Goal: Transaction & Acquisition: Purchase product/service

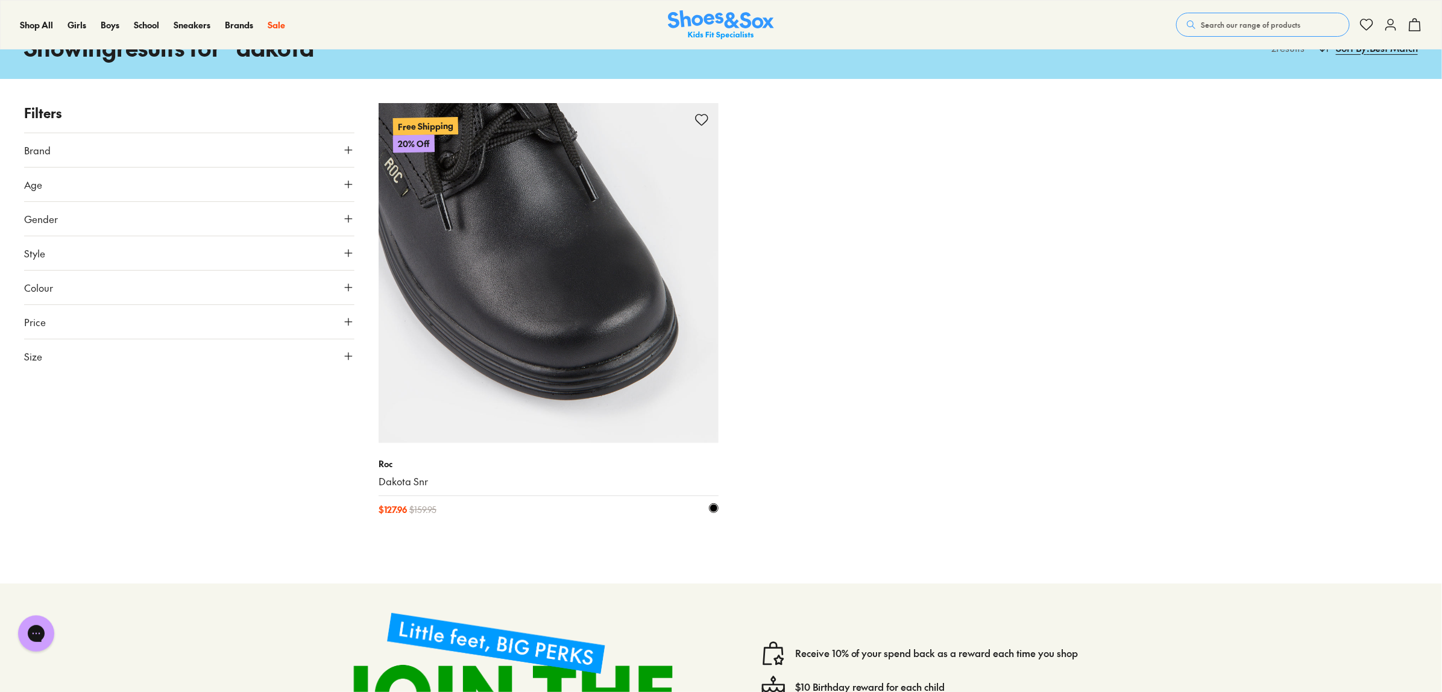
click at [496, 336] on img at bounding box center [549, 273] width 340 height 340
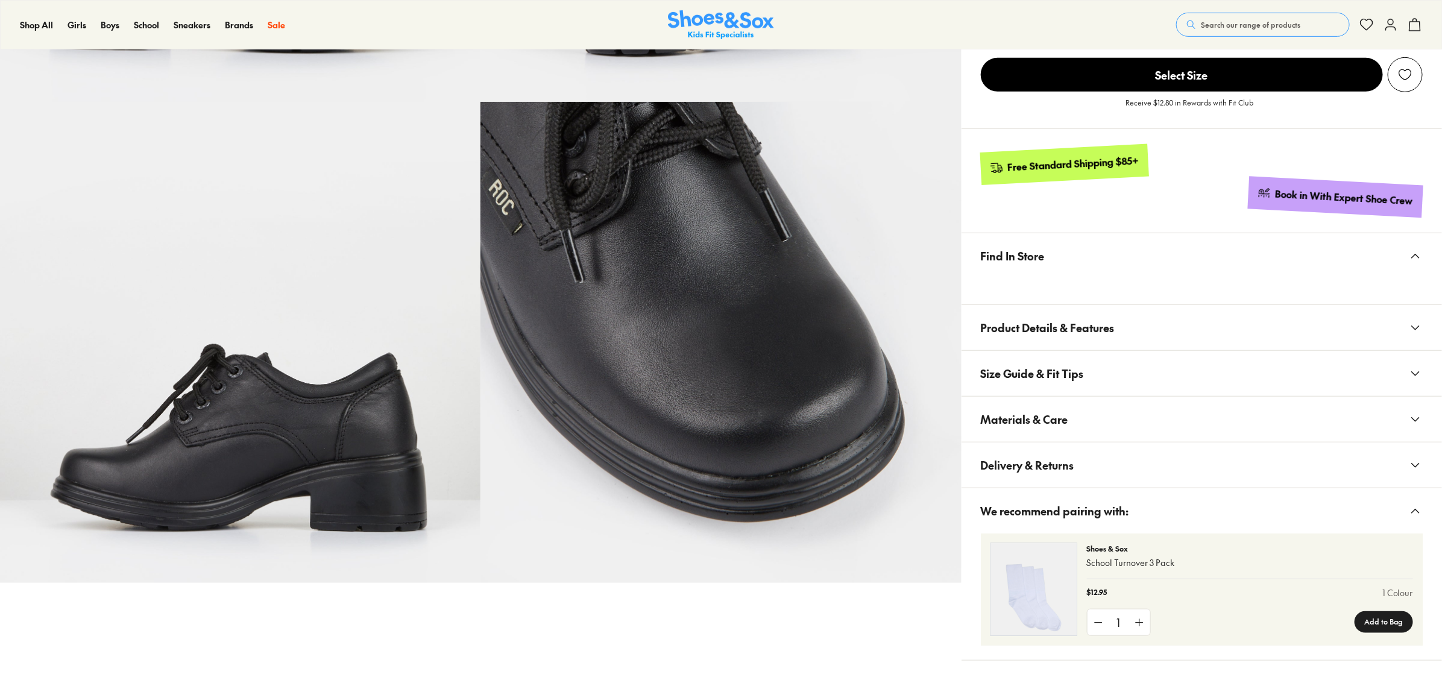
click at [1041, 391] on span "Size Guide & Fit Tips" at bounding box center [1032, 374] width 103 height 36
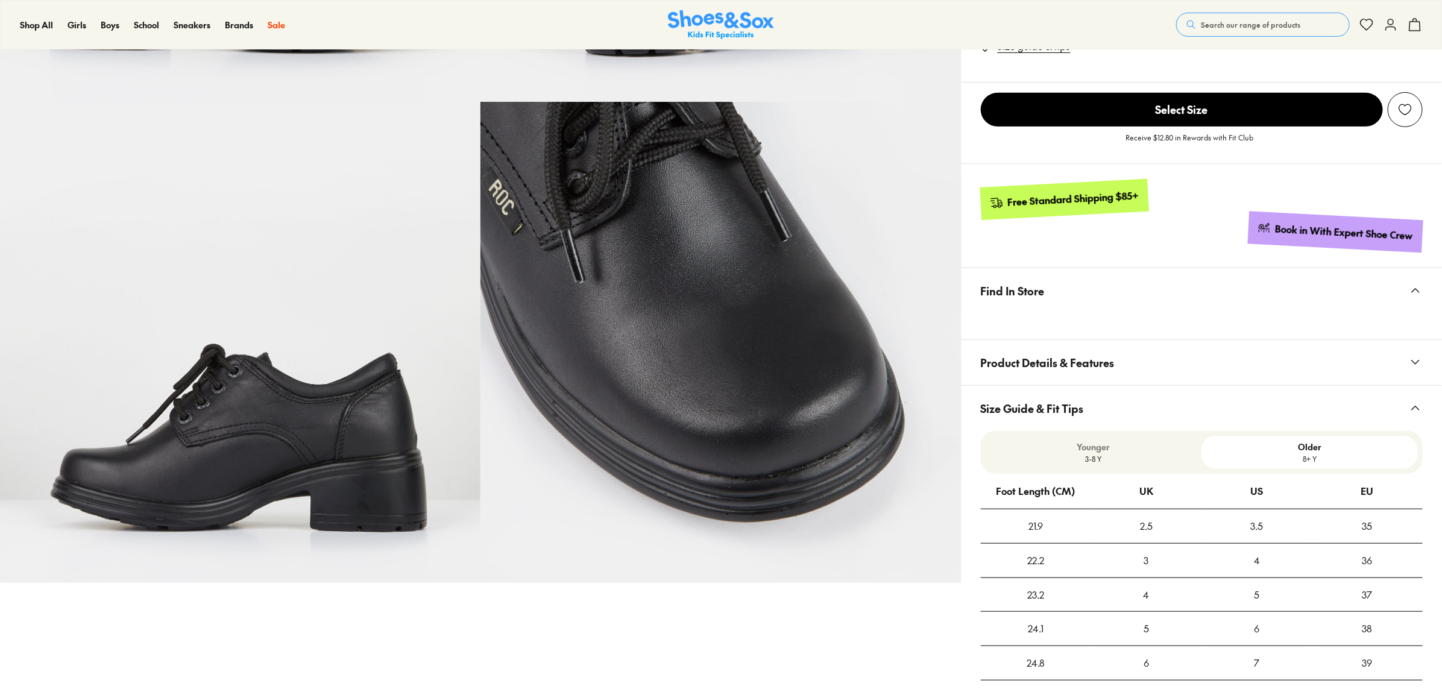
select select "*"
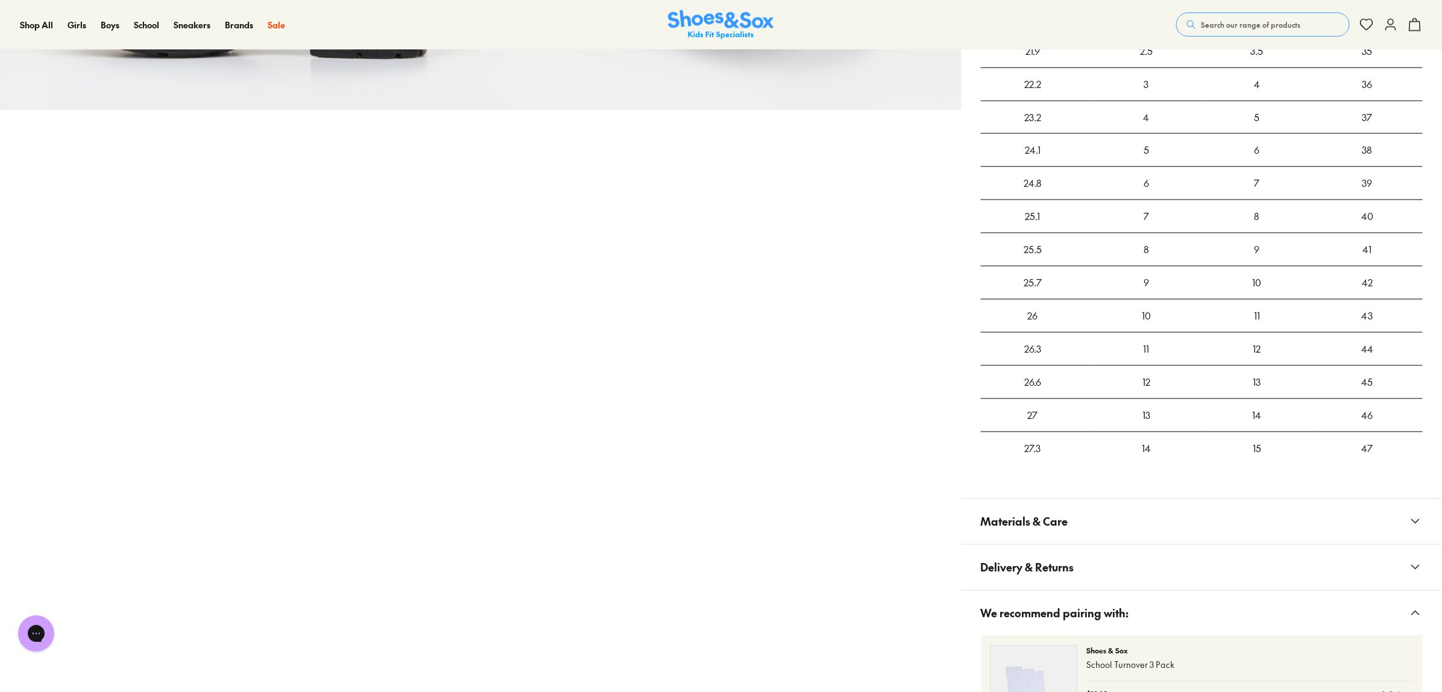
scroll to position [1130, 0]
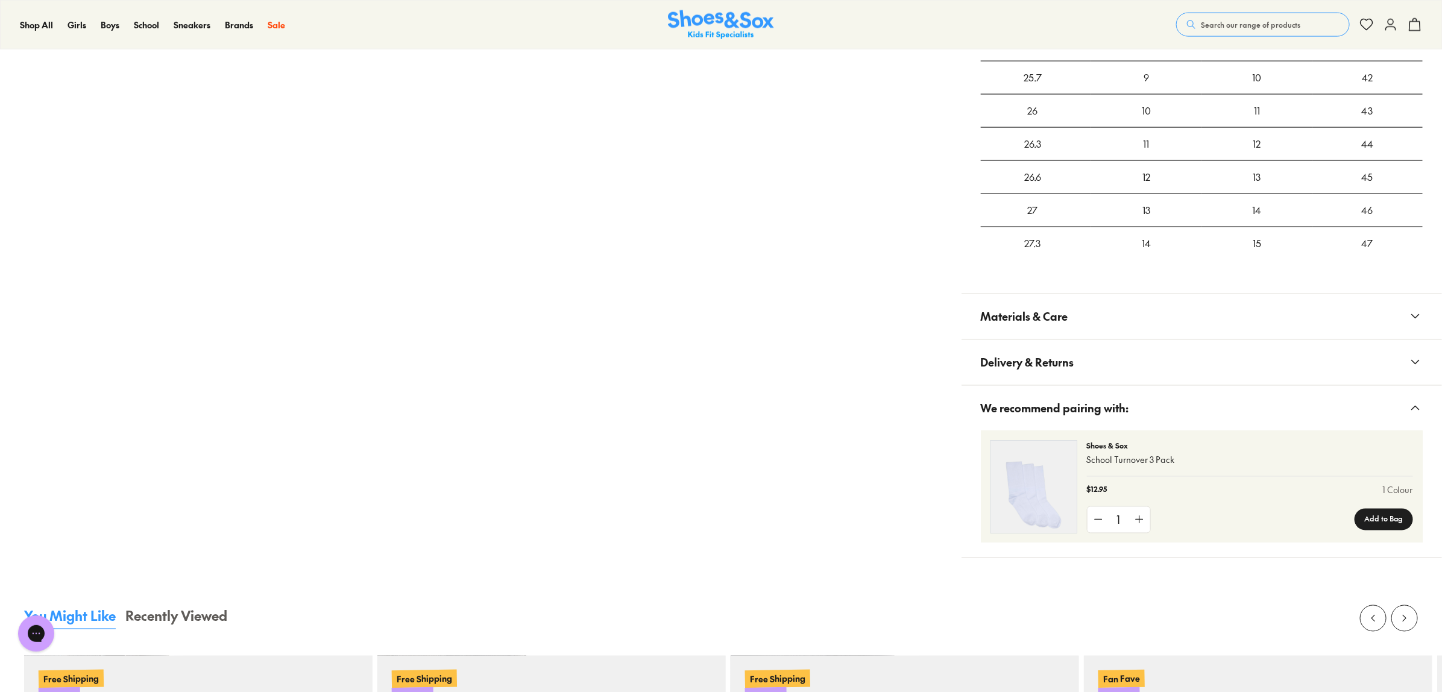
click at [1046, 320] on span "Materials & Care" at bounding box center [1024, 317] width 87 height 36
